Goal: Navigation & Orientation: Find specific page/section

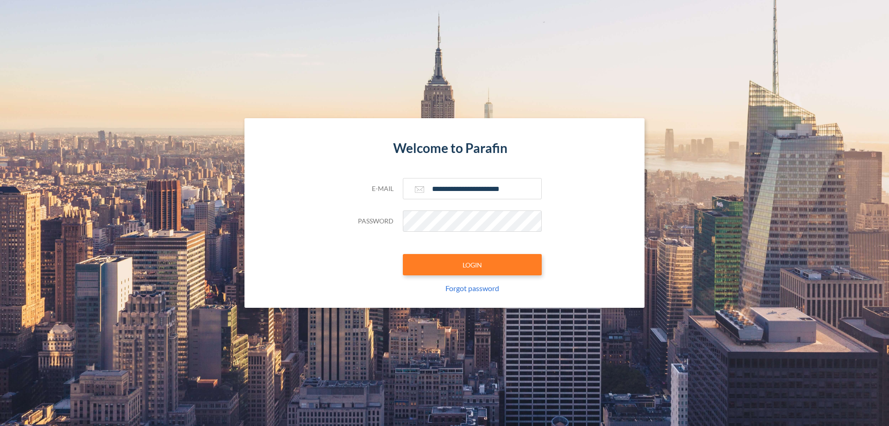
type input "**********"
click at [472, 264] on button "LOGIN" at bounding box center [472, 264] width 139 height 21
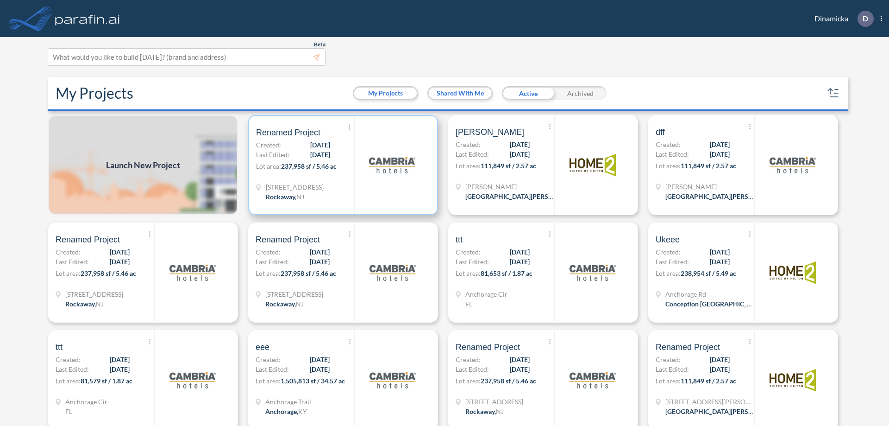
scroll to position [2, 0]
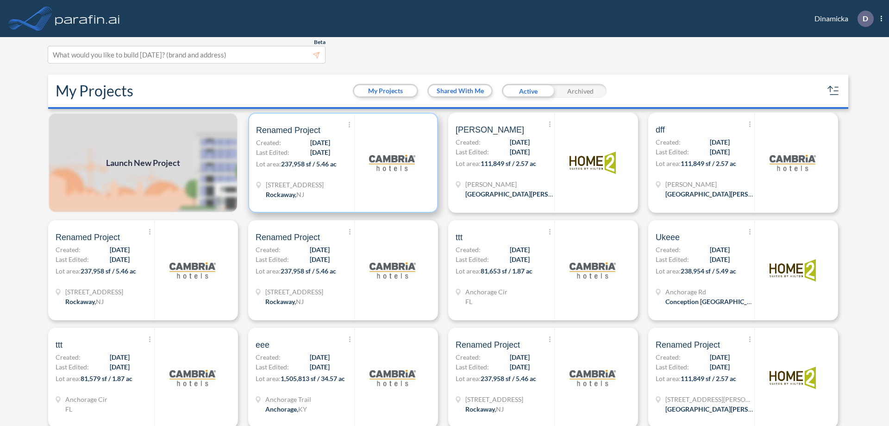
click at [341, 163] on p "Lot area: 237,958 sf / 5.46 ac" at bounding box center [305, 165] width 98 height 13
